Goal: Information Seeking & Learning: Learn about a topic

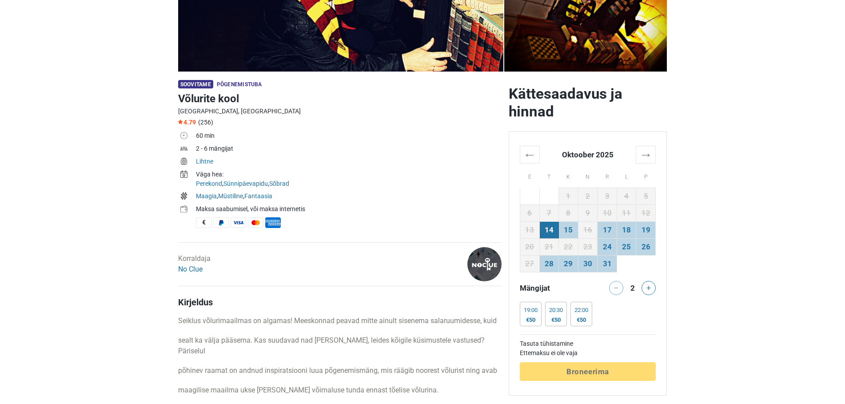
scroll to position [272, 0]
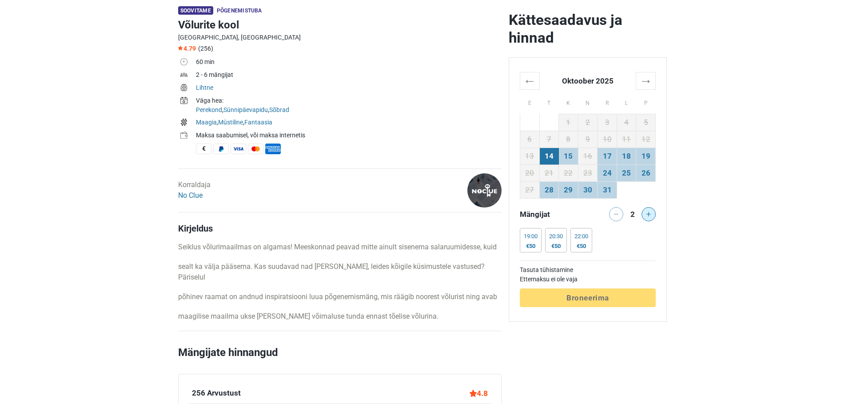
click at [650, 218] on button at bounding box center [649, 214] width 14 height 14
click at [646, 217] on button at bounding box center [649, 214] width 14 height 14
click at [646, 216] on icon at bounding box center [648, 214] width 4 height 4
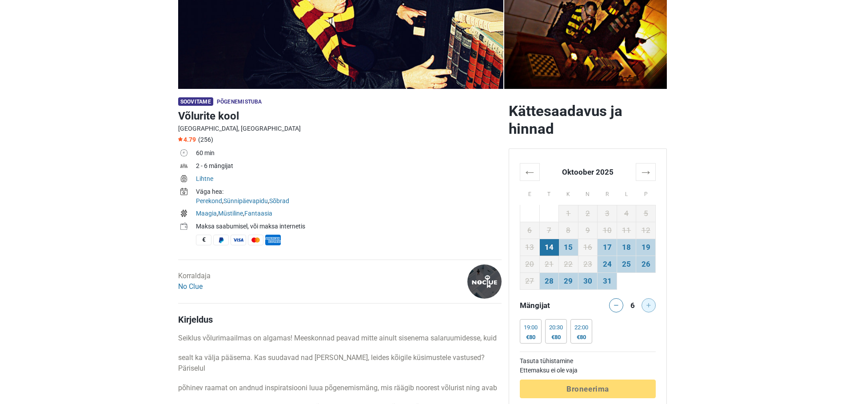
scroll to position [91, 0]
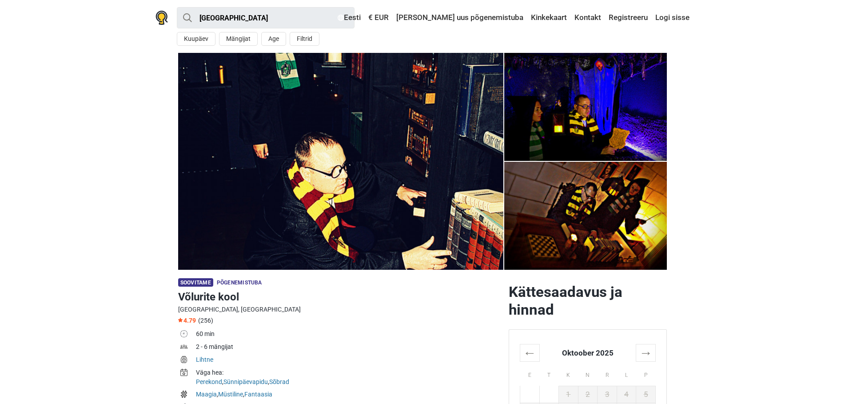
scroll to position [227, 0]
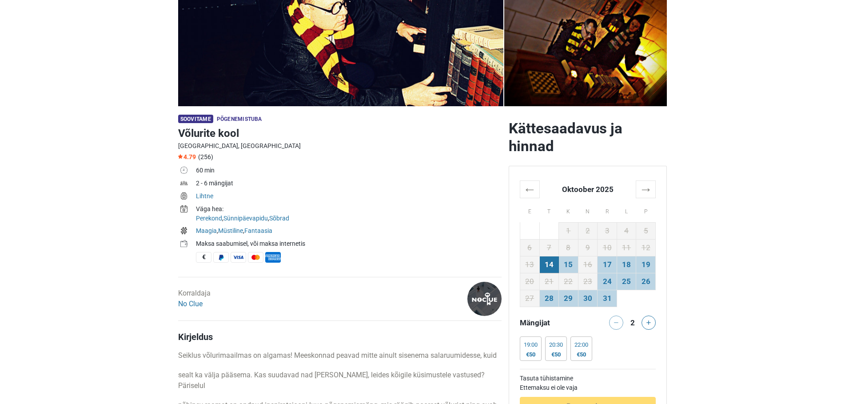
scroll to position [272, 0]
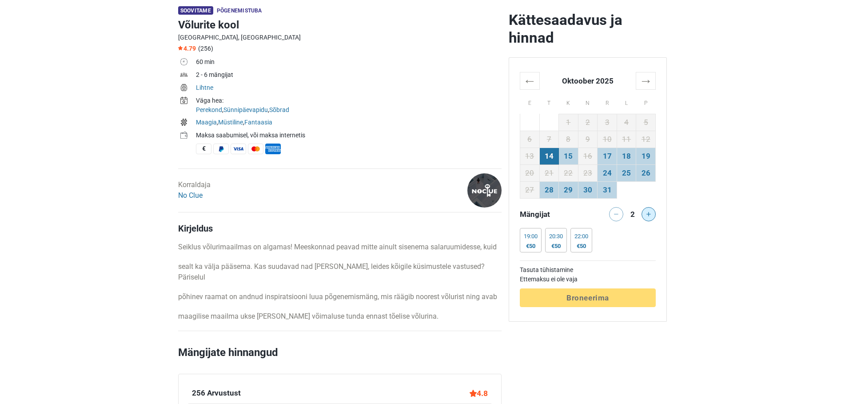
click at [649, 218] on button at bounding box center [649, 214] width 14 height 14
click at [614, 213] on button at bounding box center [616, 214] width 14 height 14
click at [647, 214] on icon at bounding box center [648, 214] width 4 height 4
click at [618, 213] on icon at bounding box center [616, 214] width 4 height 4
